Goal: Entertainment & Leisure: Consume media (video, audio)

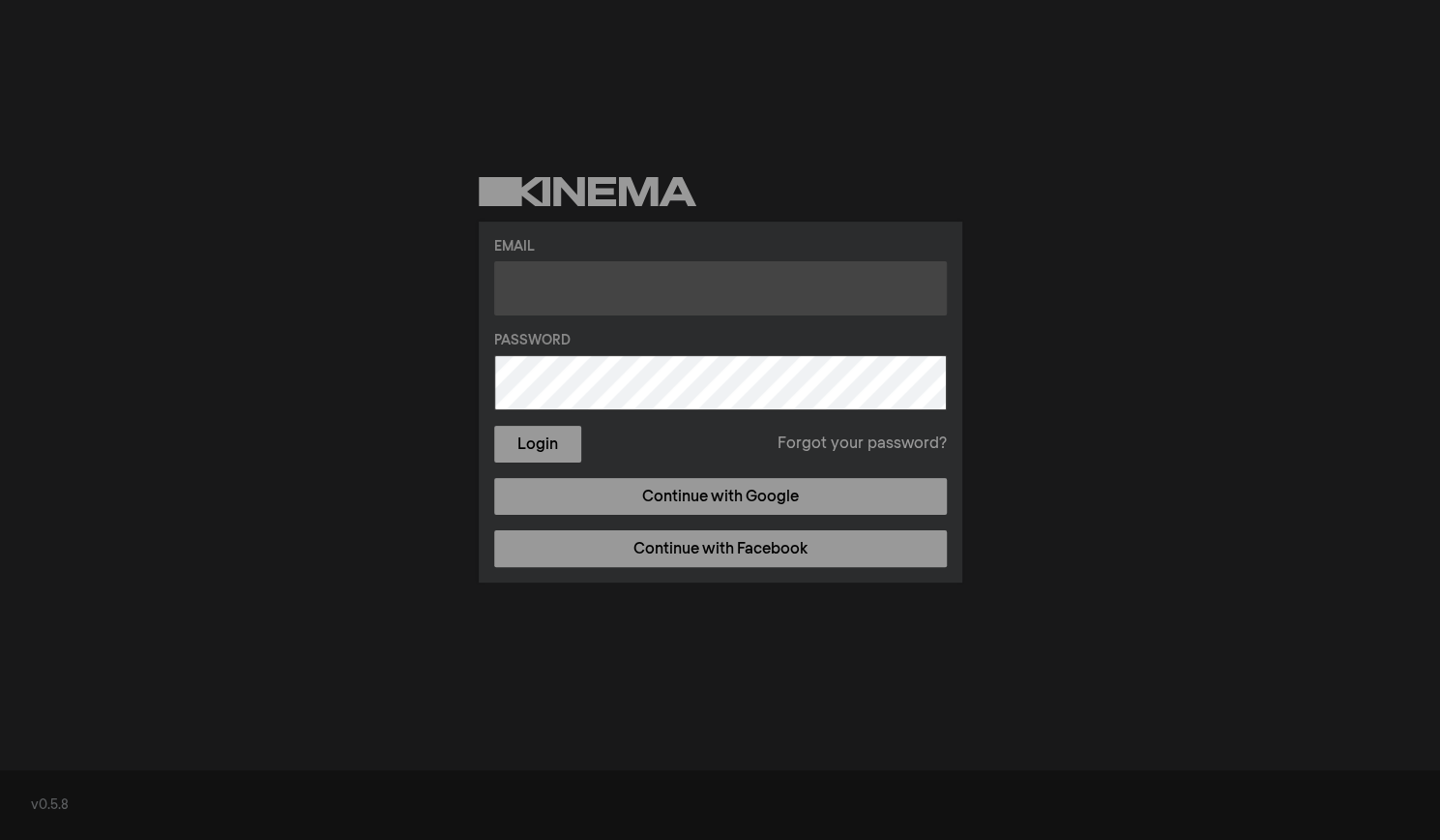
type input "[EMAIL_ADDRESS][DOMAIN_NAME]"
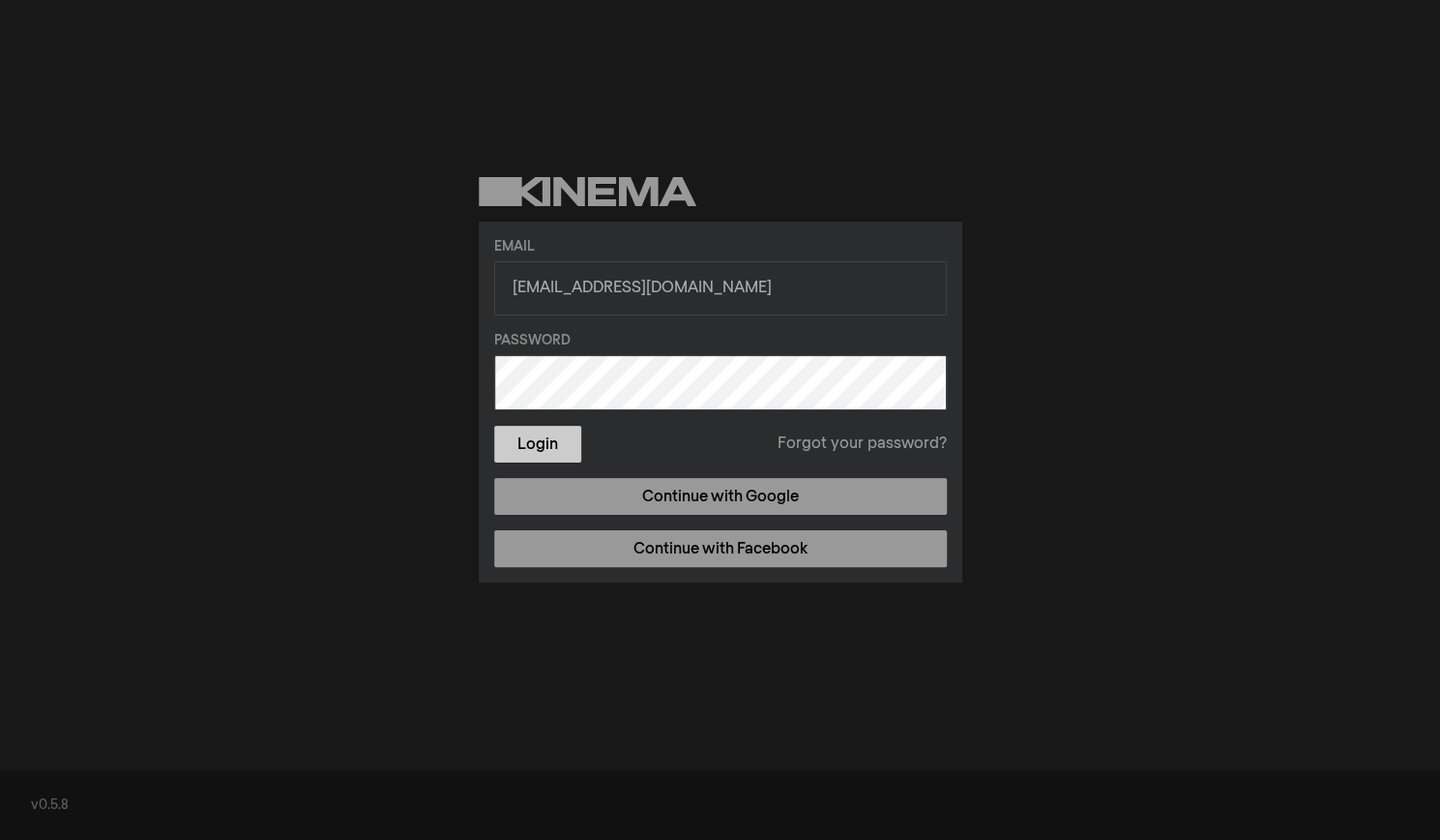
click at [548, 440] on button "Login" at bounding box center [538, 443] width 87 height 37
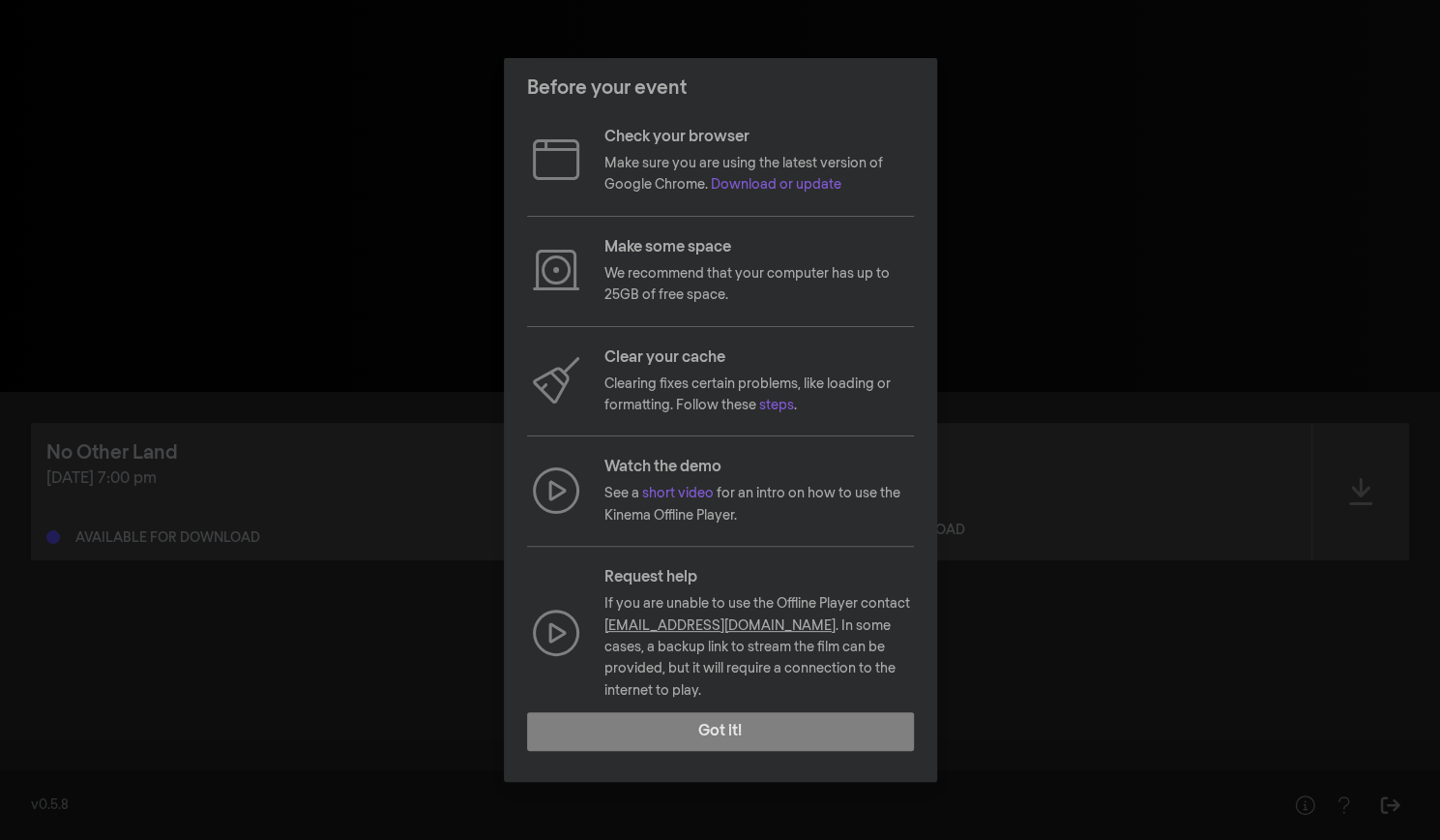
click at [1054, 274] on div "Before your event Check your browser Make sure you are using the latest version…" at bounding box center [720, 420] width 1440 height 840
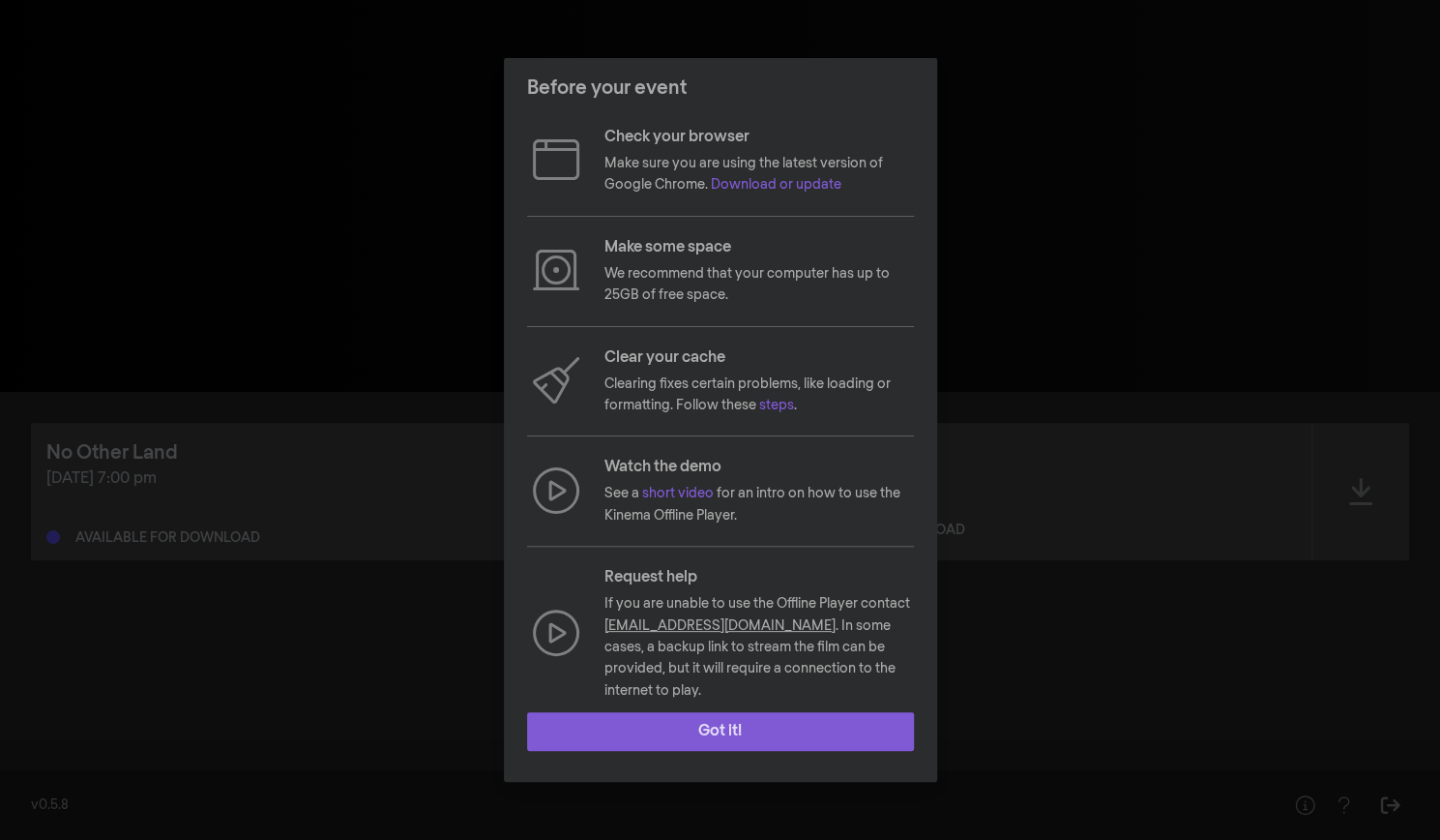
click at [748, 719] on button "Got it!" at bounding box center [721, 731] width 387 height 39
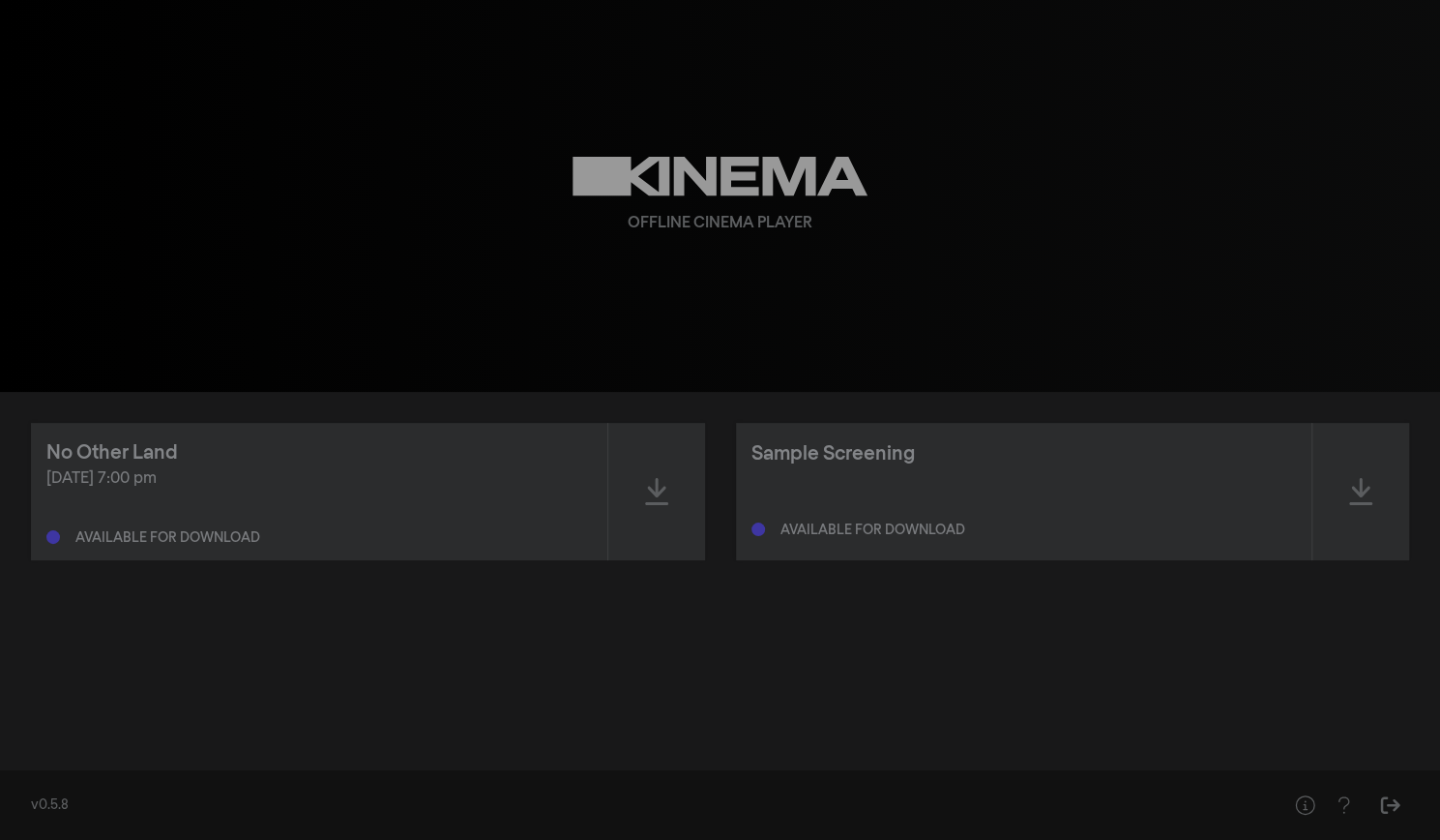
drag, startPoint x: 232, startPoint y: 481, endPoint x: 350, endPoint y: 533, distance: 128.9
click at [350, 533] on div "Sep 26, 2025 at 7:00 pm Available for download" at bounding box center [319, 506] width 545 height 77
click at [350, 533] on div "Available for download" at bounding box center [319, 533] width 545 height 23
click at [666, 492] on icon at bounding box center [657, 491] width 23 height 31
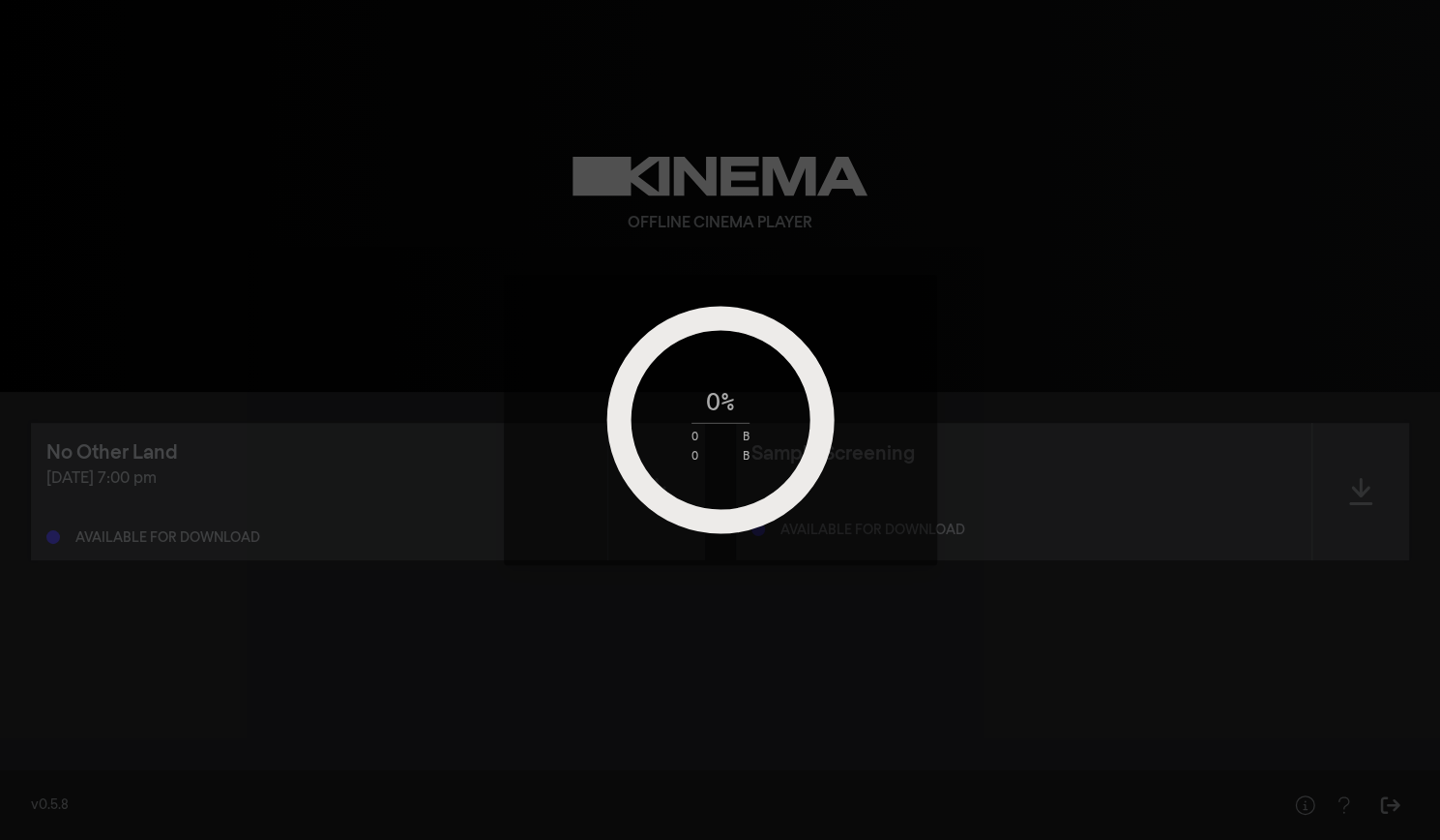
click at [709, 659] on div "0 % 0 B 0 B" at bounding box center [720, 420] width 1440 height 840
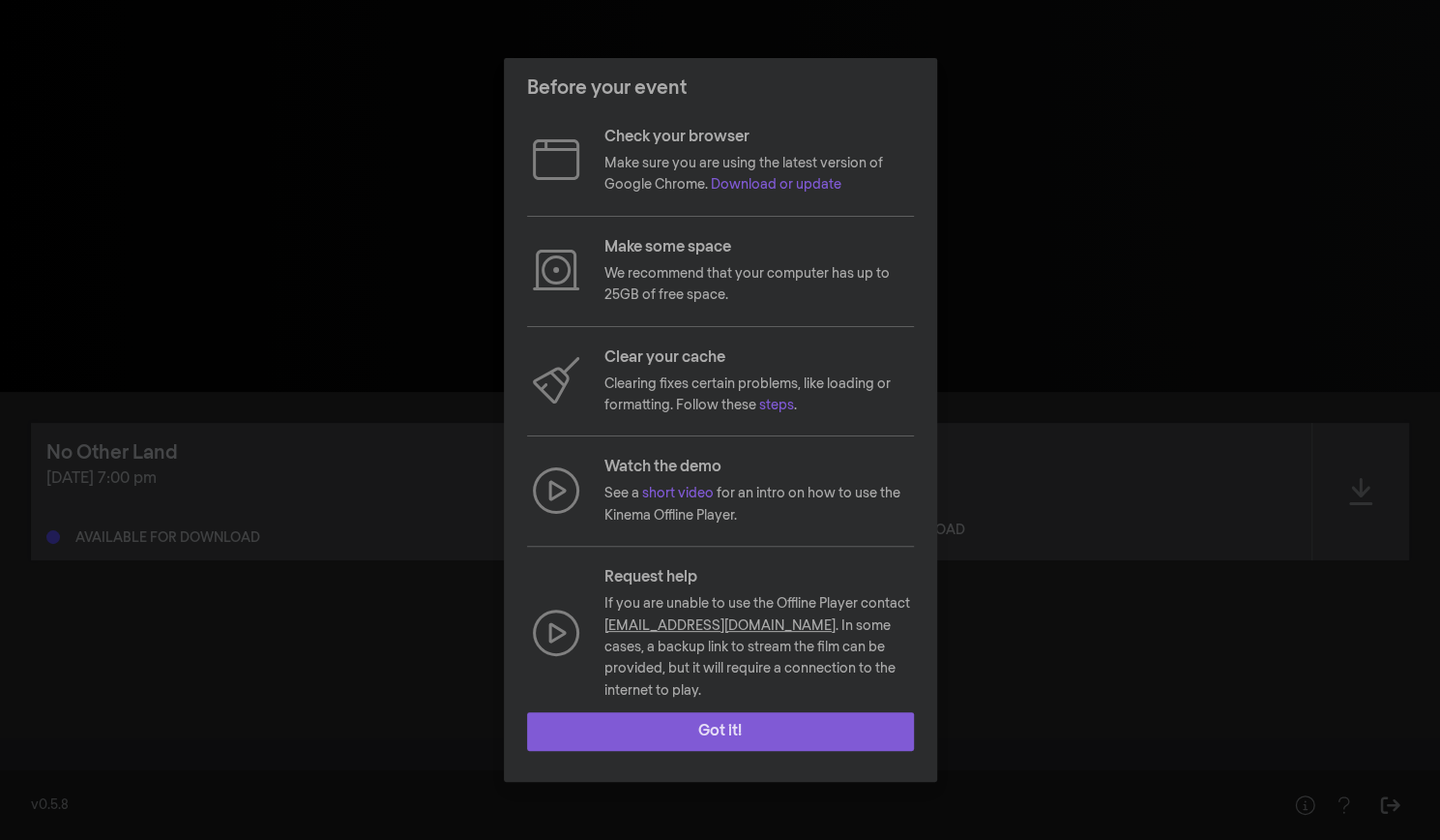
click at [720, 728] on button "Got it!" at bounding box center [721, 731] width 387 height 39
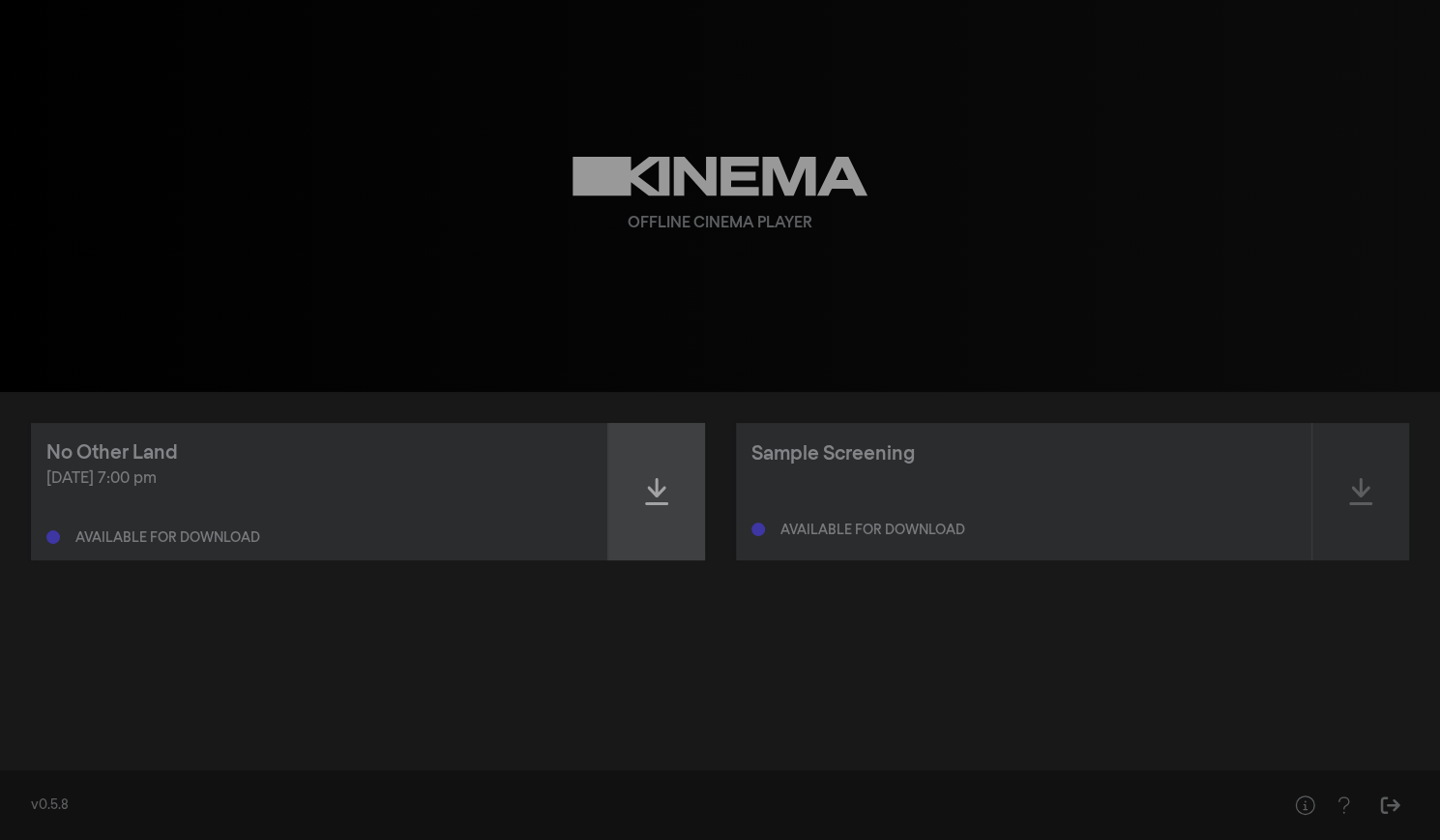
click at [661, 483] on icon at bounding box center [657, 491] width 23 height 31
click at [693, 666] on div "No Other Land [DATE] 7:00 pm Ready to play - expires on [DATE] 6:59 pm Sample S…" at bounding box center [720, 574] width 1440 height 365
click at [651, 485] on icon at bounding box center [657, 491] width 23 height 31
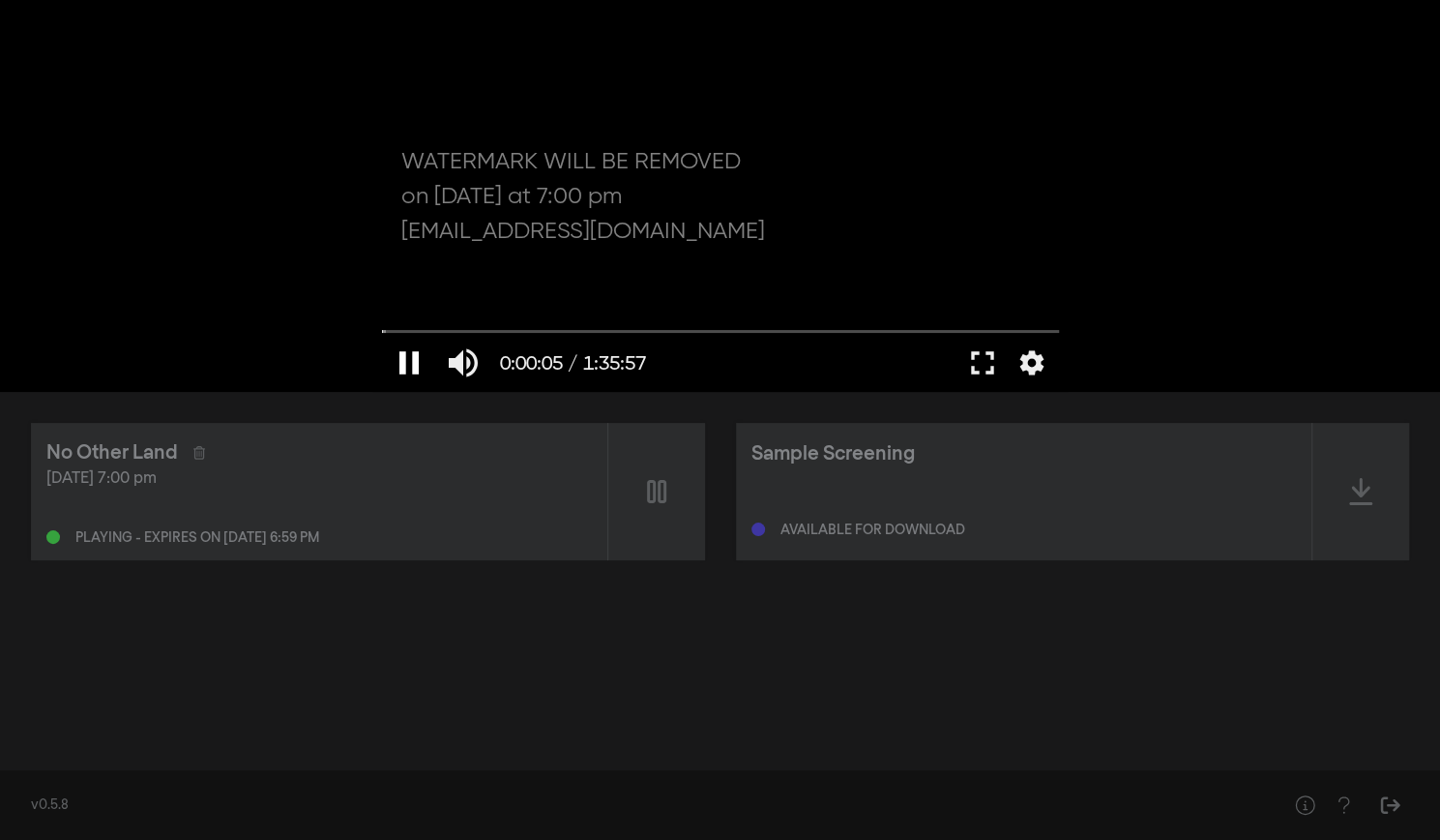
click at [400, 367] on button "pause" at bounding box center [409, 362] width 55 height 59
type input "5.624845"
click at [989, 372] on button "fullscreen" at bounding box center [983, 362] width 55 height 59
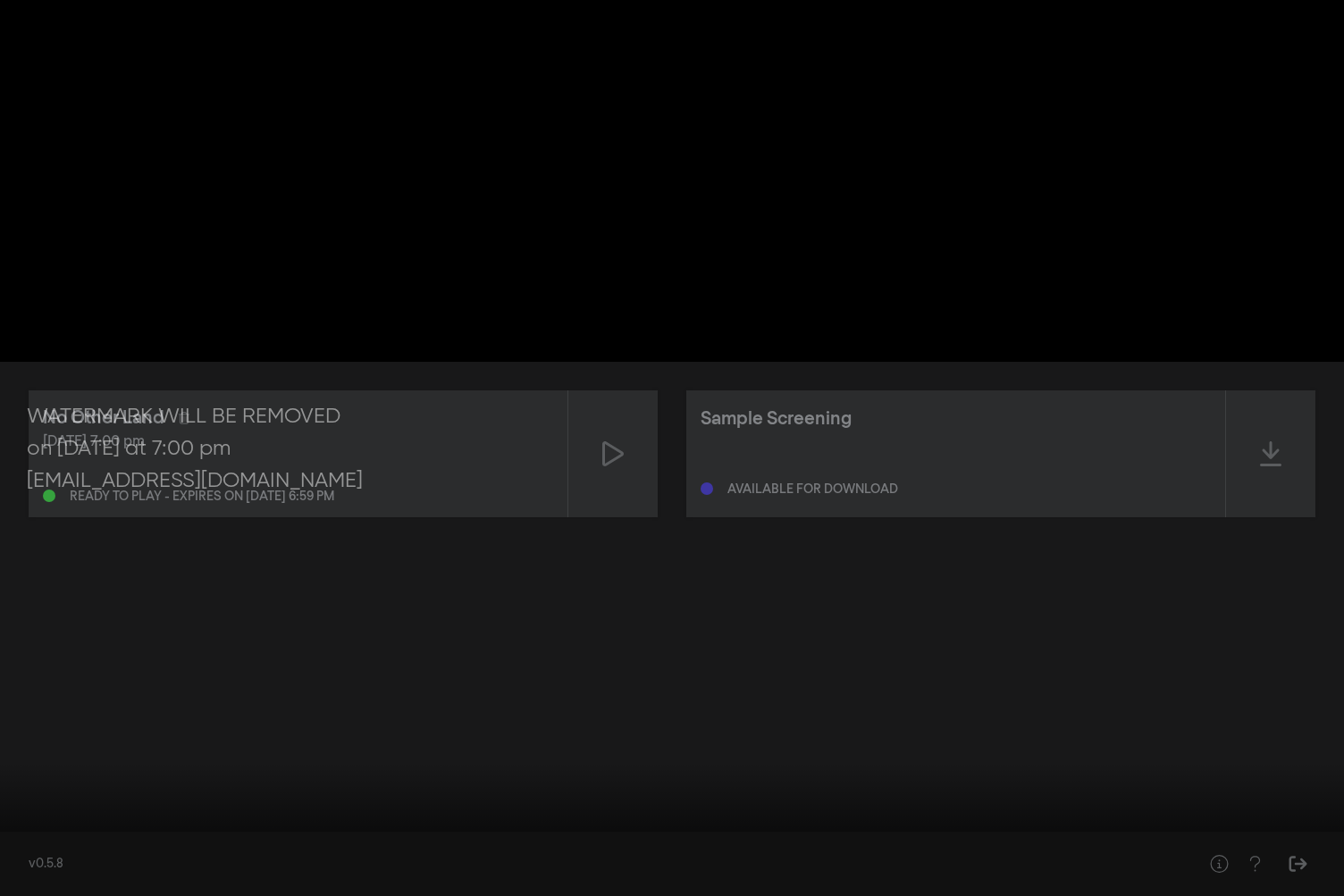
click at [1240, 775] on button "fullscreen_exit" at bounding box center [1264, 869] width 50 height 54
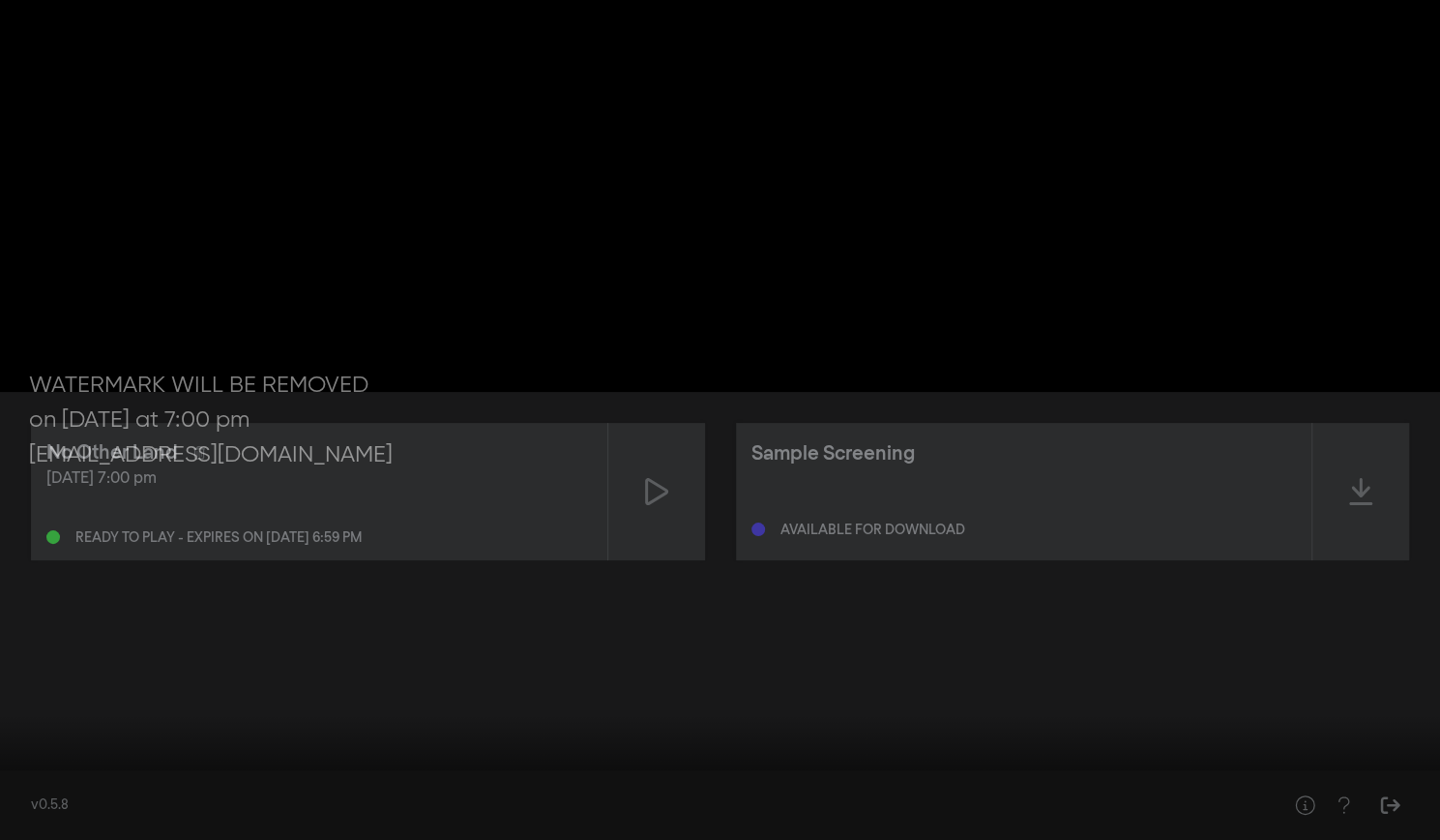
click at [1327, 781] on button "fullscreen" at bounding box center [1354, 810] width 55 height 59
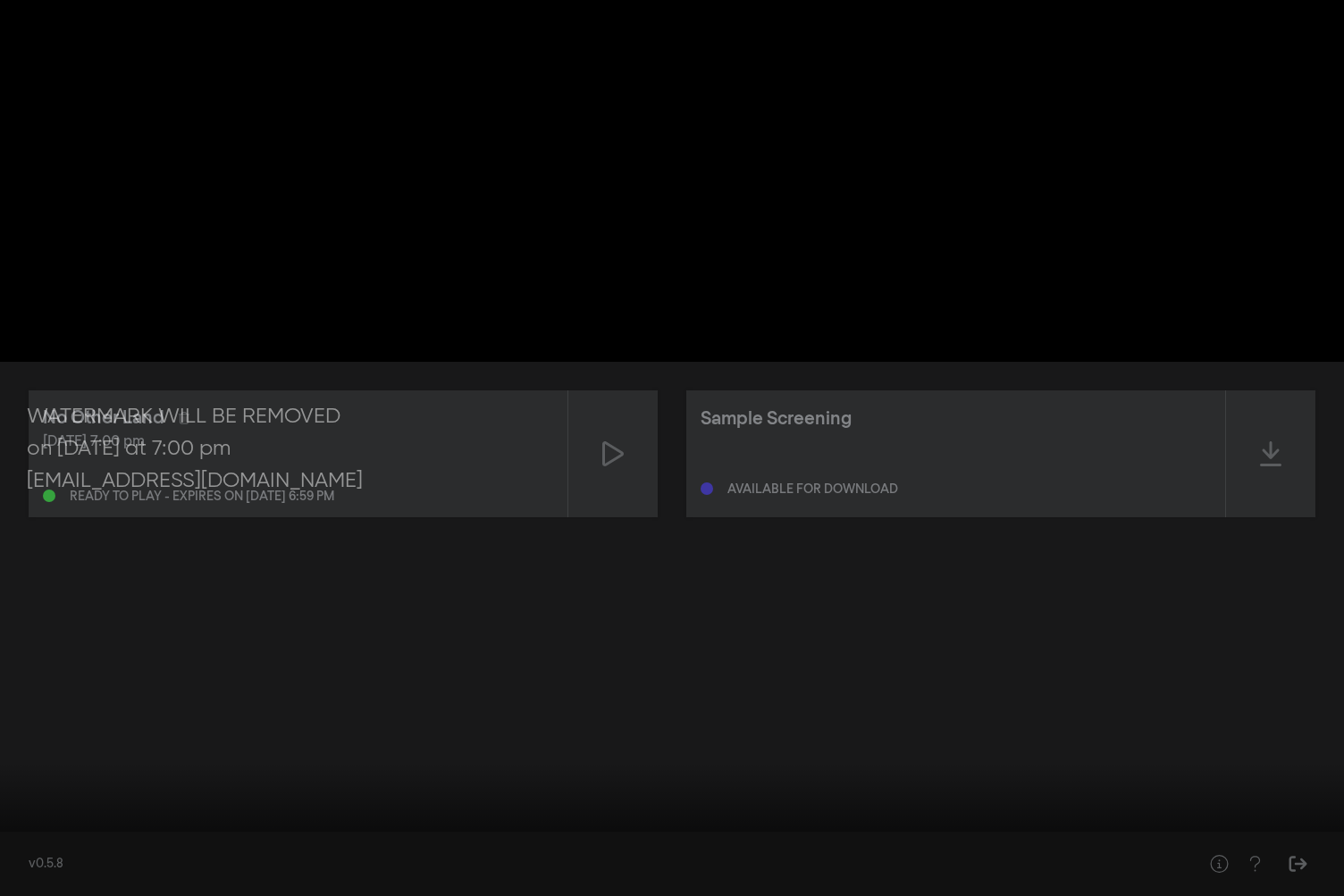
click at [1312, 775] on button "settings" at bounding box center [1309, 869] width 41 height 54
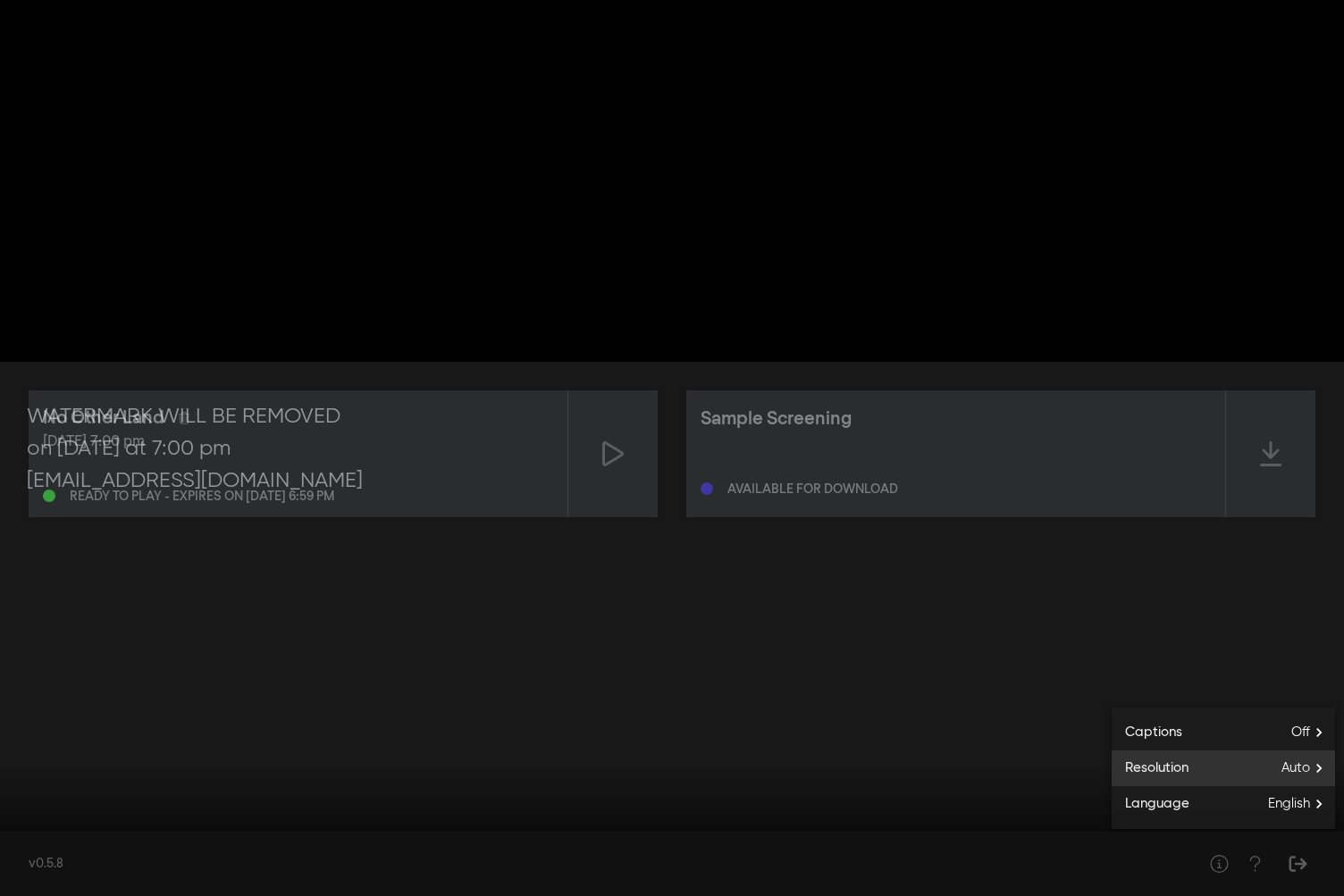
click at [1324, 768] on span "Auto" at bounding box center [1308, 768] width 54 height 27
click at [1295, 775] on button "1080p" at bounding box center [1223, 781] width 224 height 27
click at [19, 775] on button "play_arrow" at bounding box center [34, 869] width 50 height 54
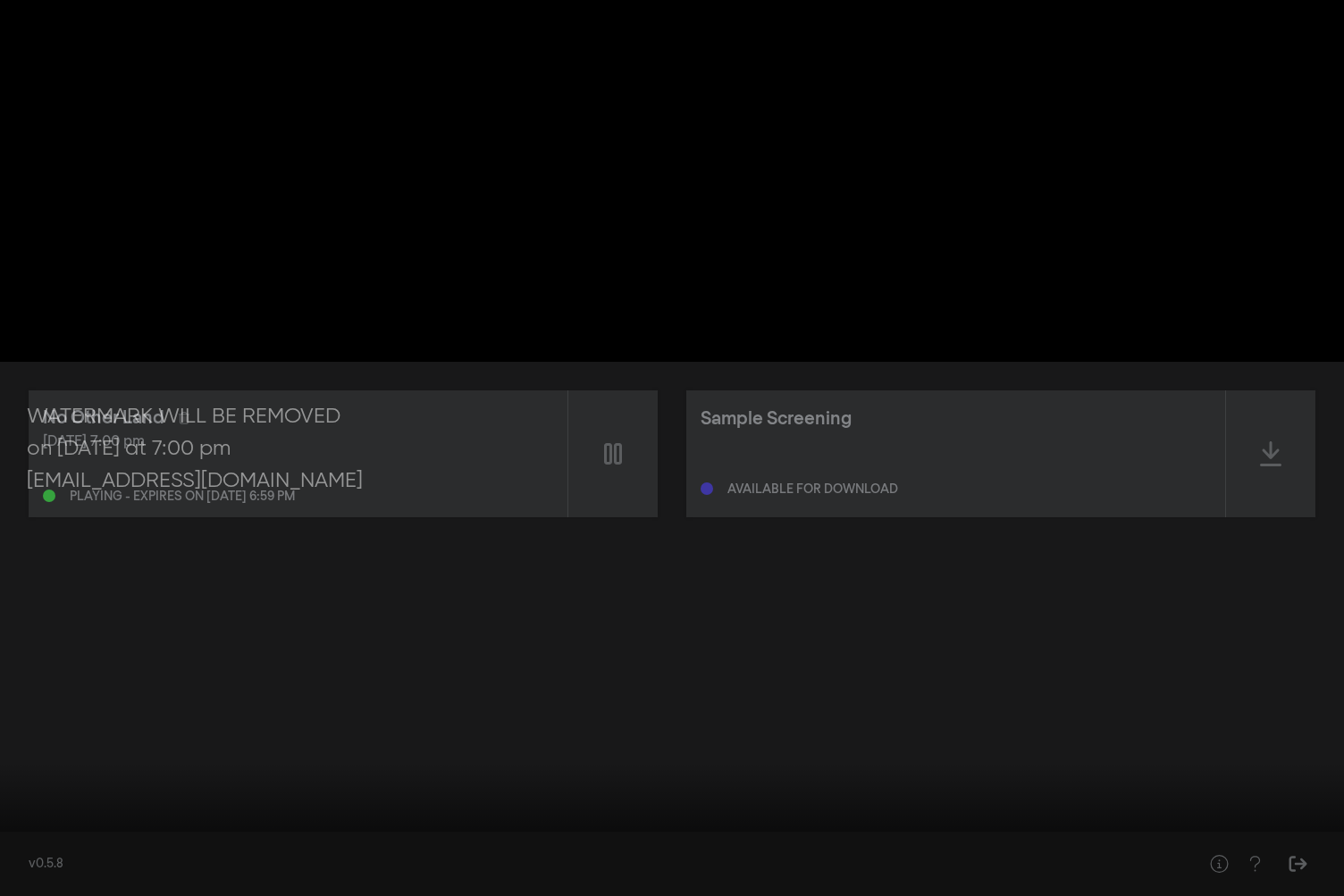
type input "7.719402"
click at [1316, 775] on button "settings" at bounding box center [1309, 869] width 41 height 54
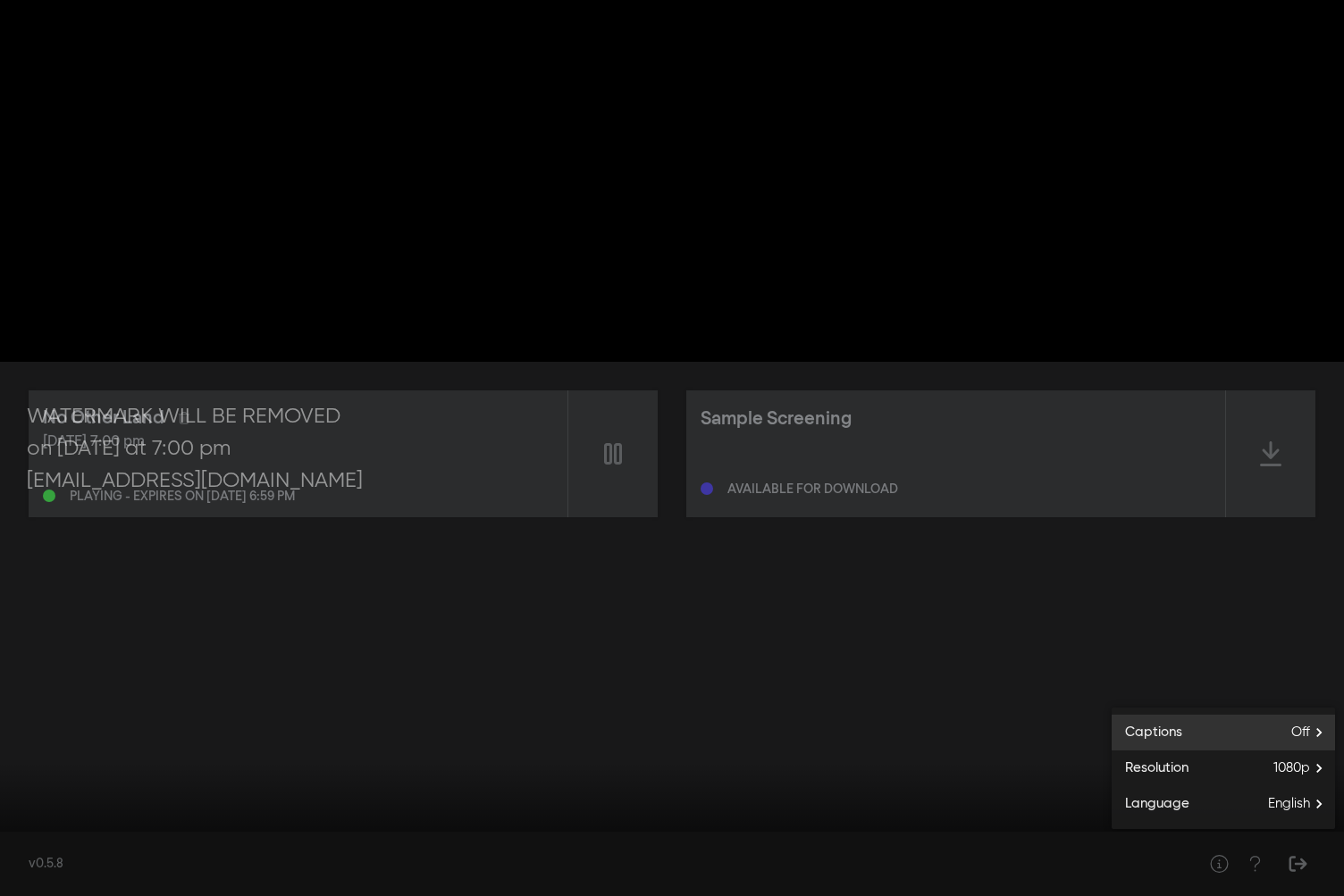
click at [1215, 737] on label "Captions Off" at bounding box center [1223, 732] width 224 height 36
click at [1196, 736] on button "English" at bounding box center [1223, 727] width 224 height 27
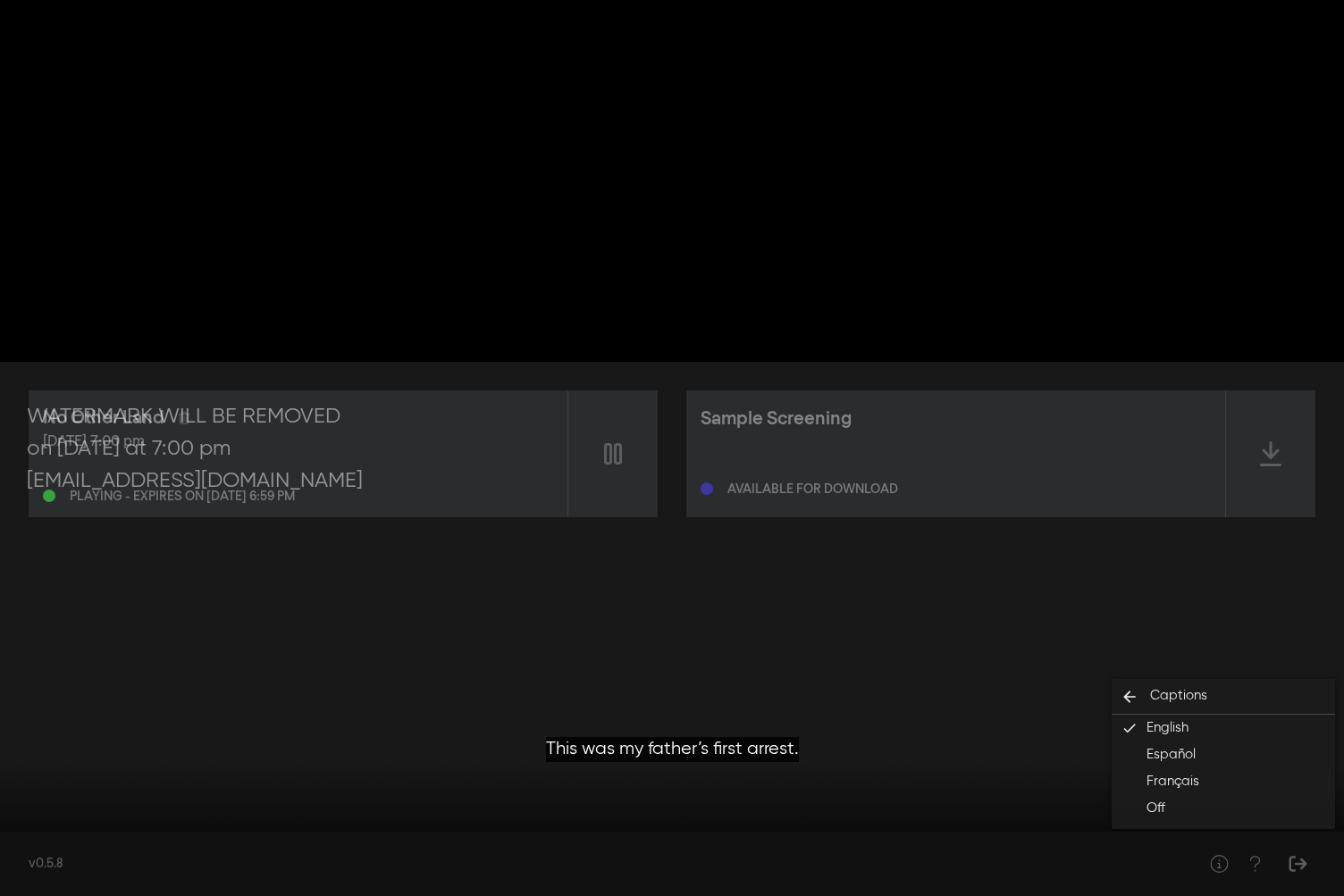
click at [1256, 425] on div at bounding box center [672, 448] width 1344 height 896
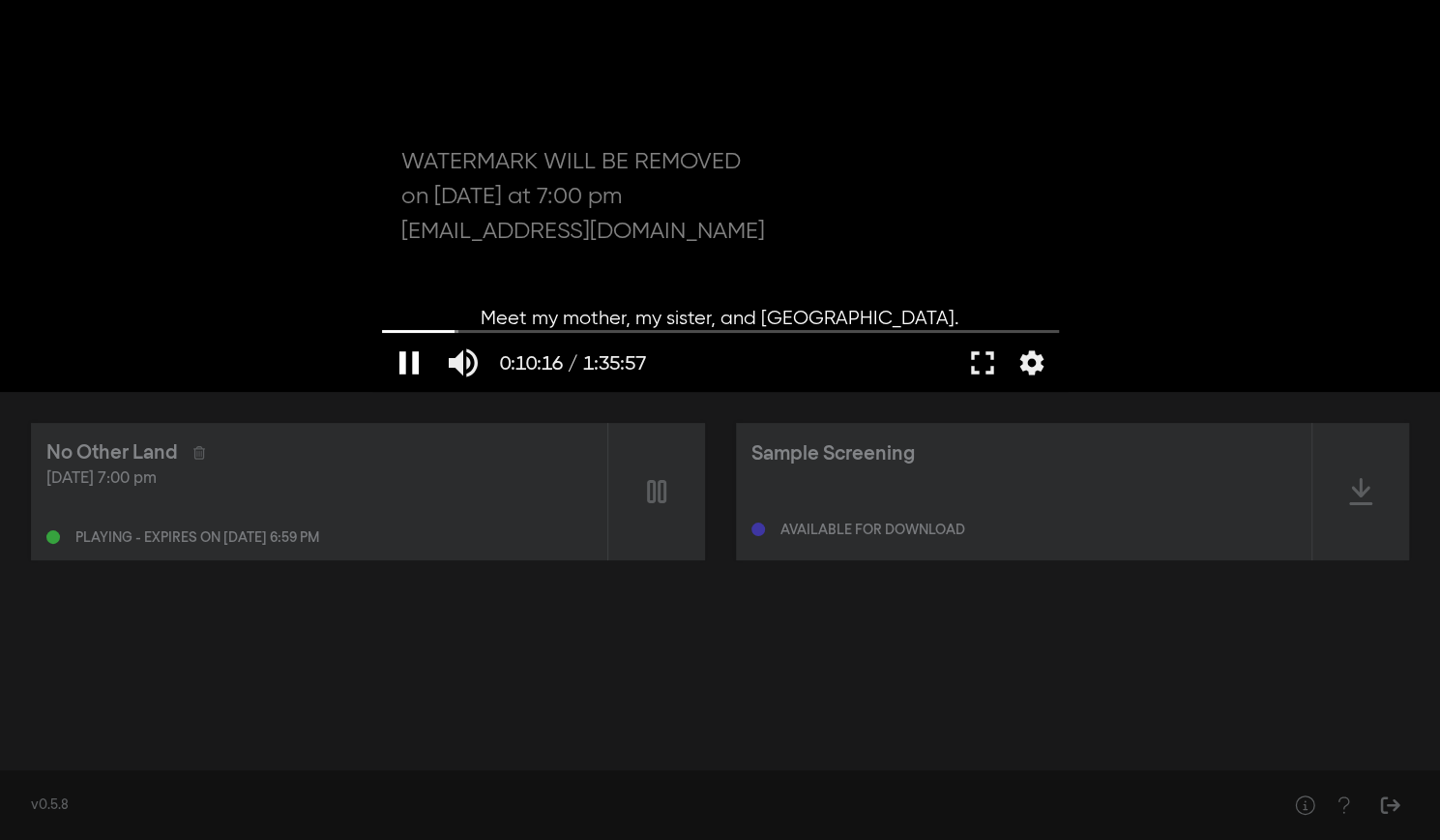
click at [409, 353] on button "pause" at bounding box center [409, 362] width 55 height 59
type input "616.821829"
